Goal: Information Seeking & Learning: Understand process/instructions

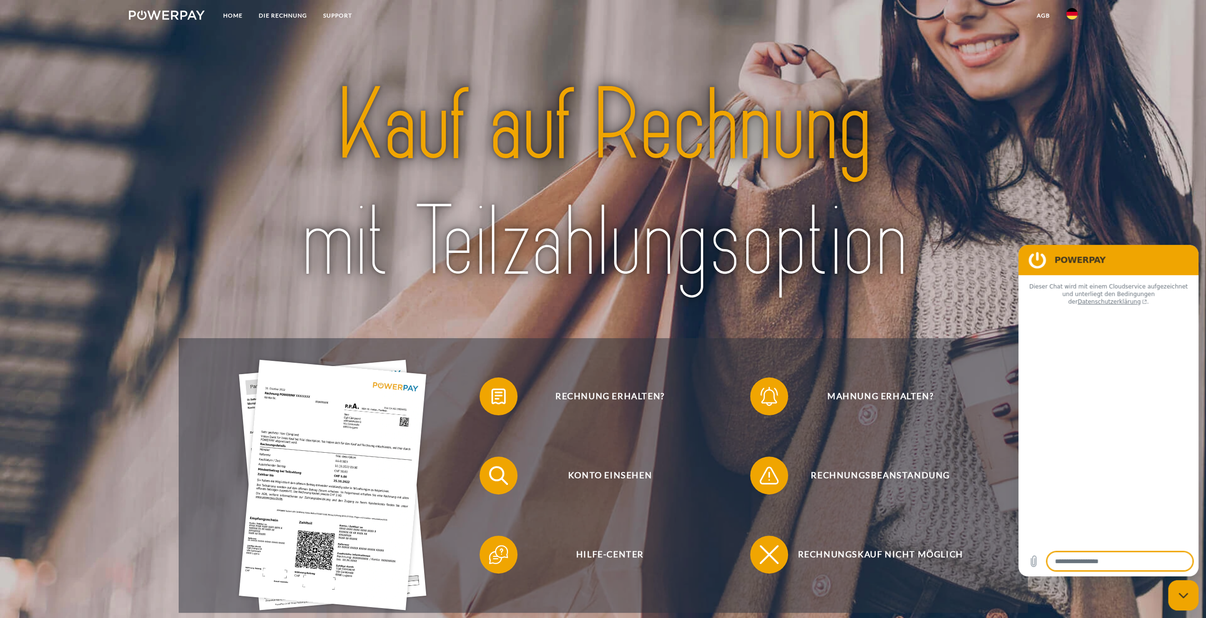
type textarea "*"
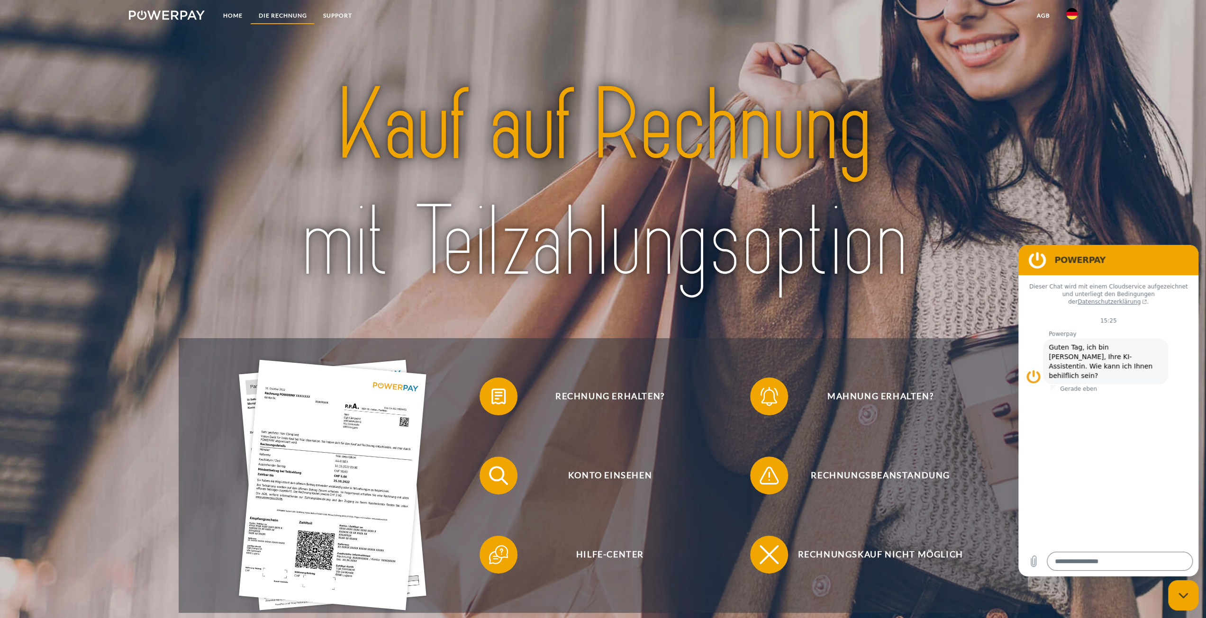
click at [273, 16] on link "DIE RECHNUNG" at bounding box center [282, 15] width 64 height 17
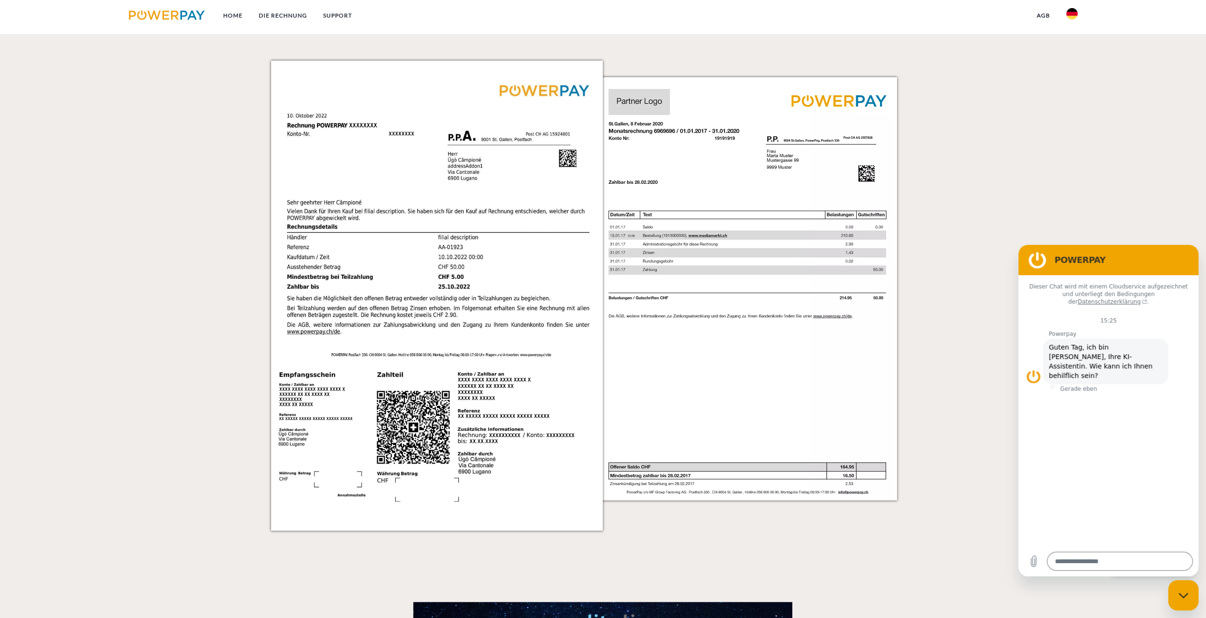
scroll to position [834, 0]
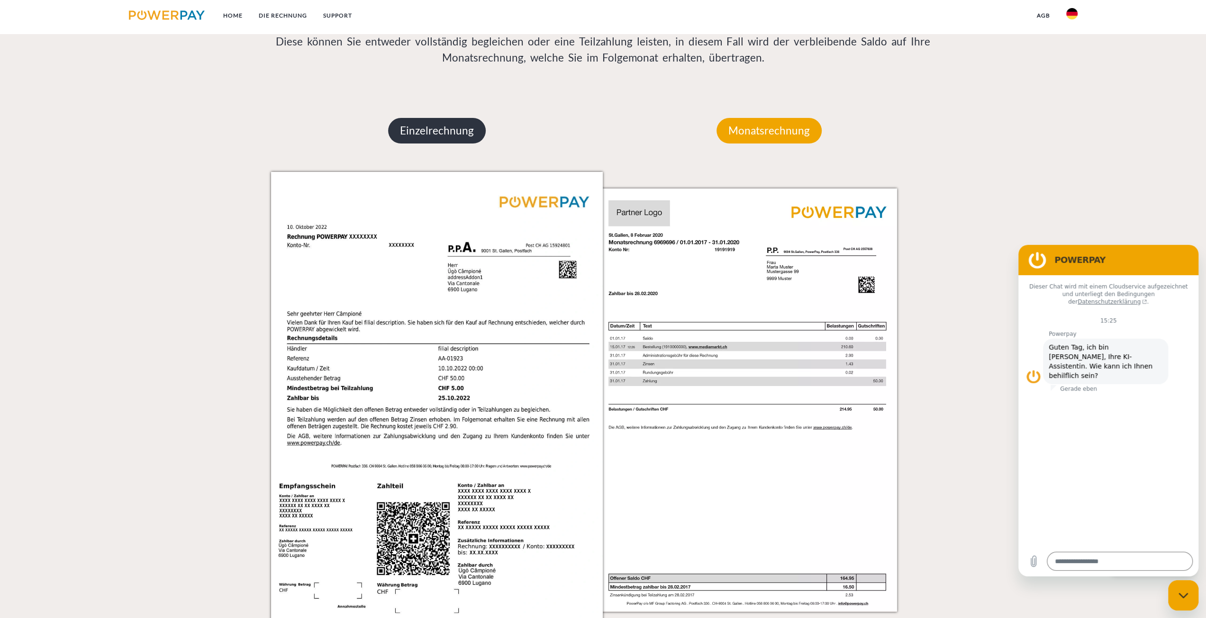
click at [443, 130] on p "Einzelrechnung" at bounding box center [437, 131] width 98 height 26
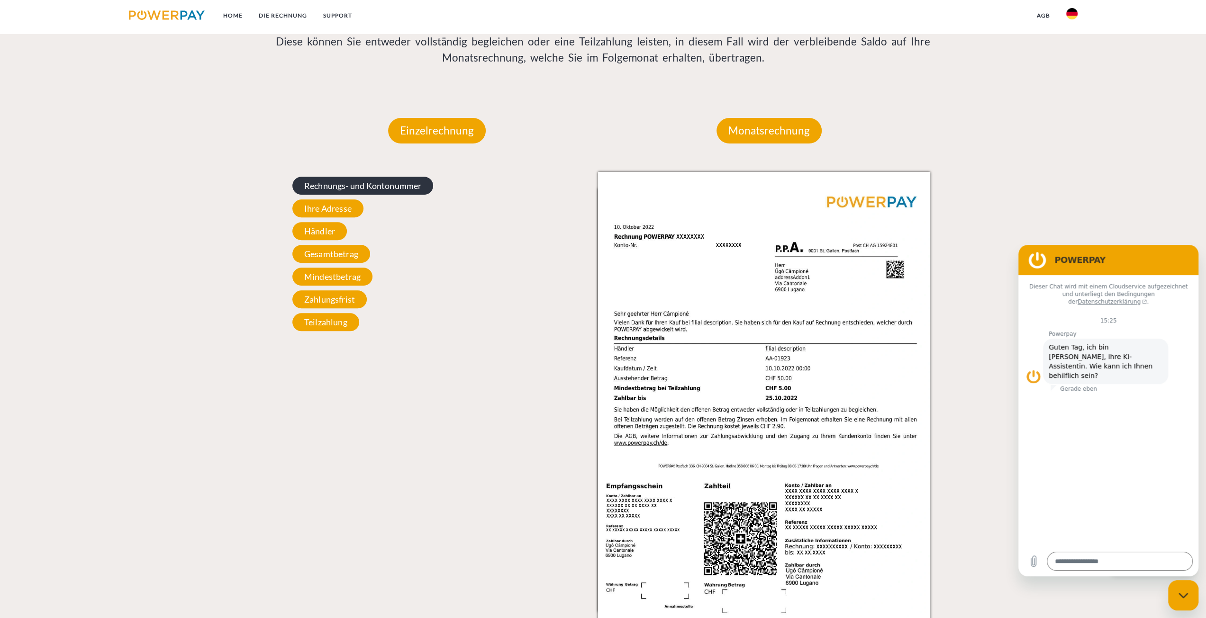
click at [339, 189] on span "Rechnungs- und Kontonummer" at bounding box center [362, 186] width 141 height 18
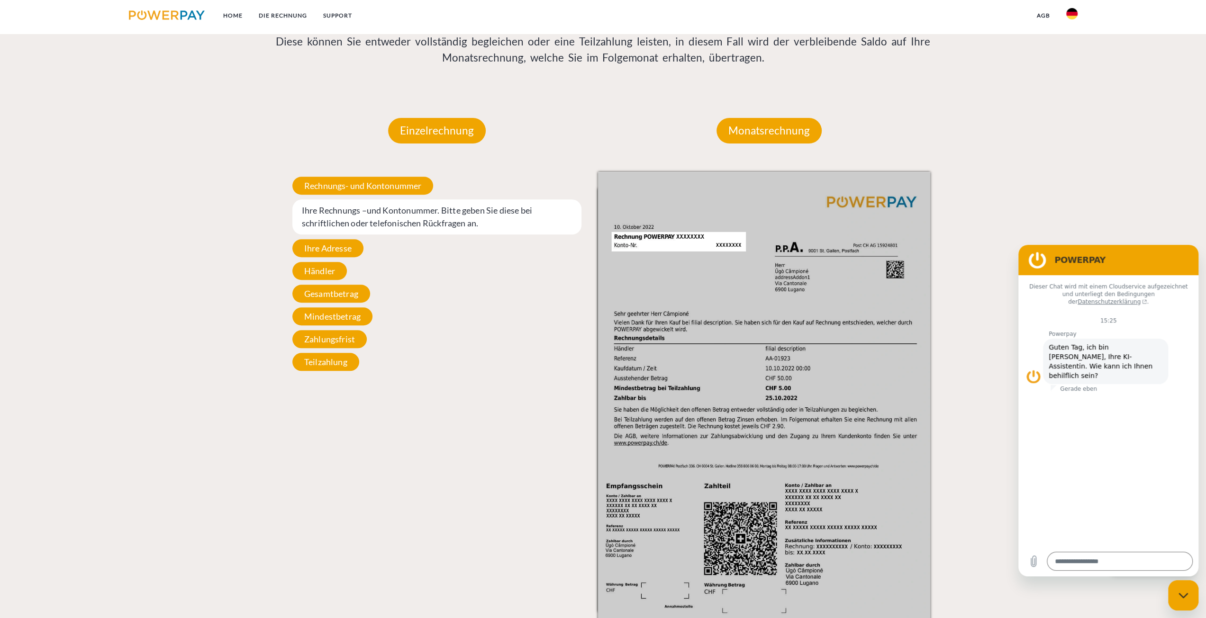
click at [481, 211] on span "Ihre Rechnungs –und Kontonummer. Bitte geben Sie diese bei schriftlichen oder t…" at bounding box center [437, 216] width 290 height 35
click at [370, 221] on span "Ihre Rechnungs –und Kontonummer. Bitte geben Sie diese bei schriftlichen oder t…" at bounding box center [437, 216] width 290 height 35
click at [678, 235] on img at bounding box center [764, 407] width 332 height 470
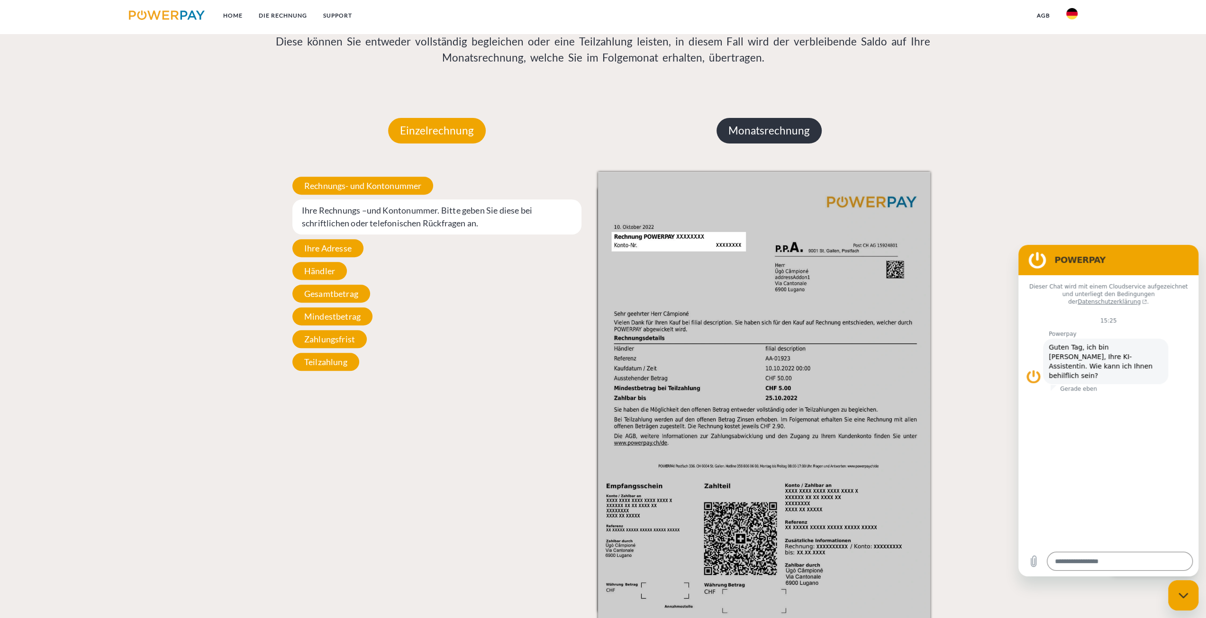
click at [743, 135] on p "Monatsrechnung" at bounding box center [768, 131] width 105 height 26
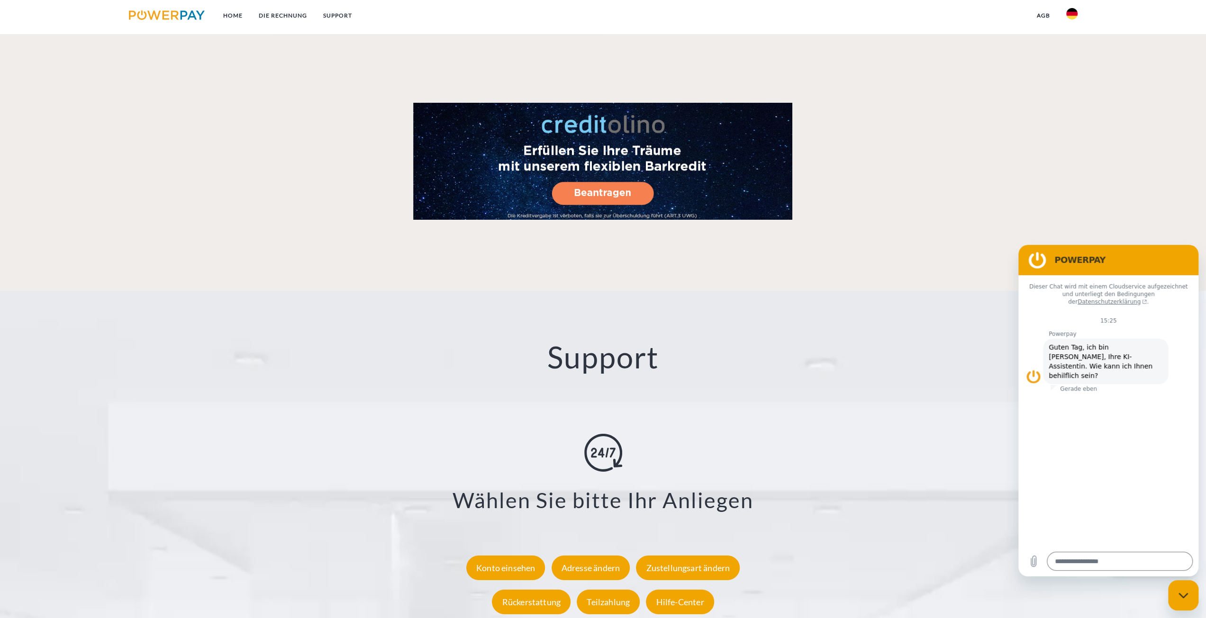
scroll to position [1643, 0]
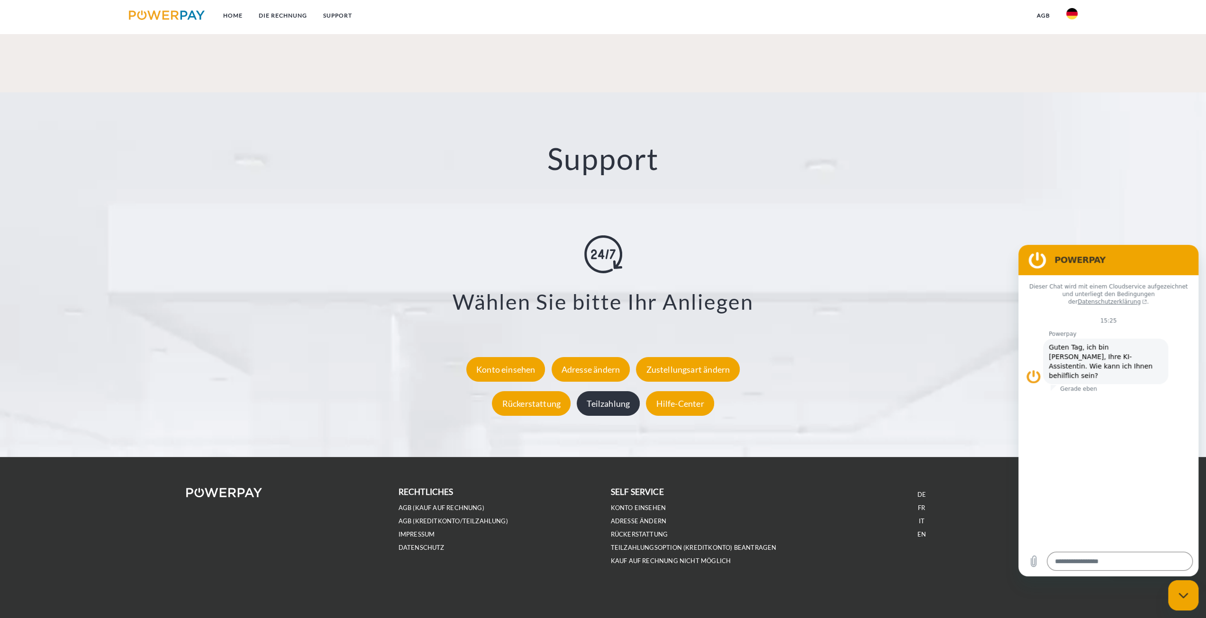
click at [620, 405] on div "Teilzahlung" at bounding box center [608, 403] width 63 height 25
